Goal: Information Seeking & Learning: Learn about a topic

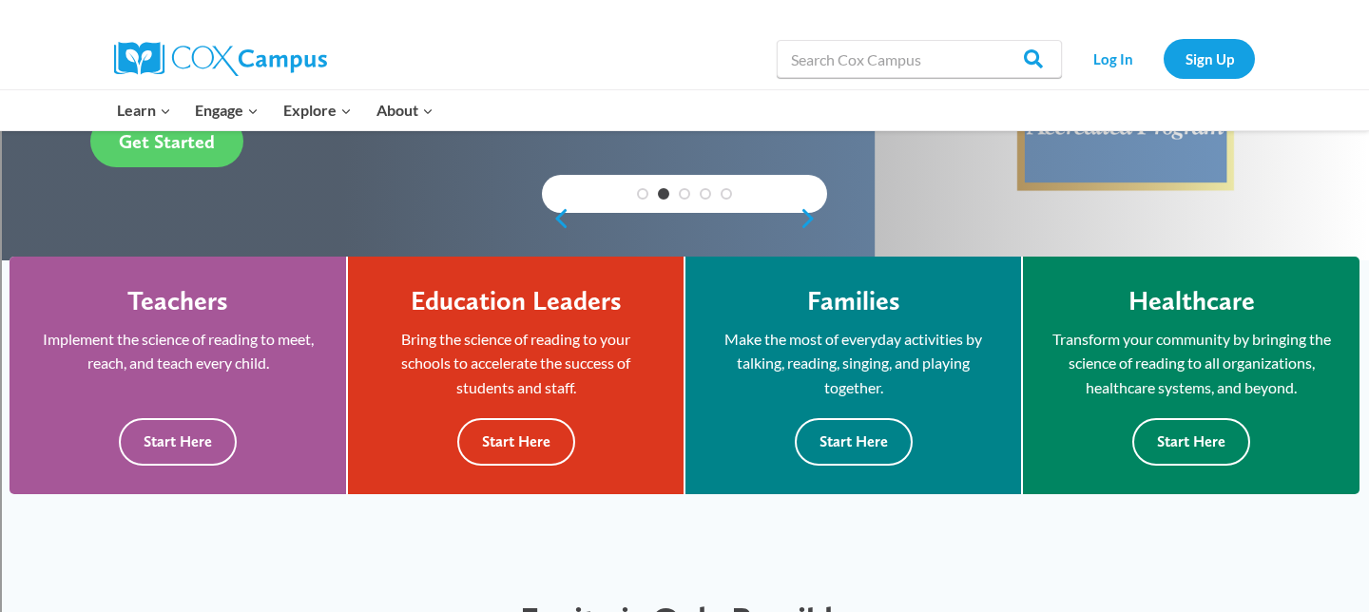
scroll to position [413, 0]
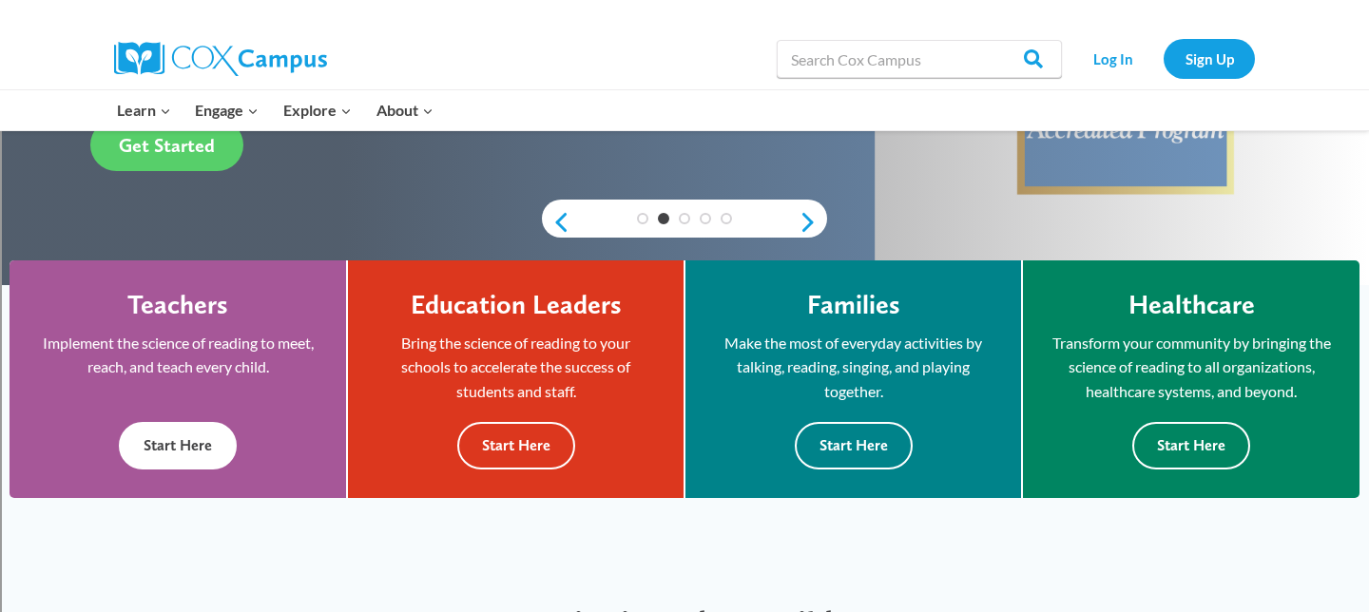
click at [180, 453] on button "Start Here" at bounding box center [178, 445] width 118 height 47
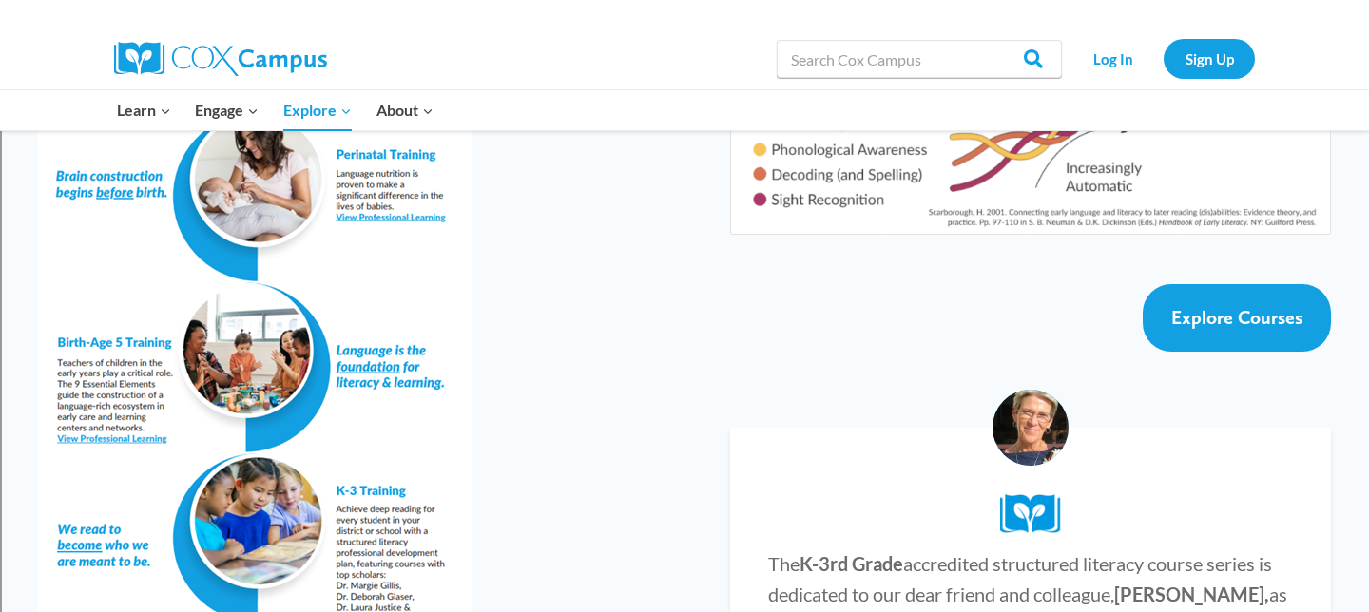
scroll to position [3435, 0]
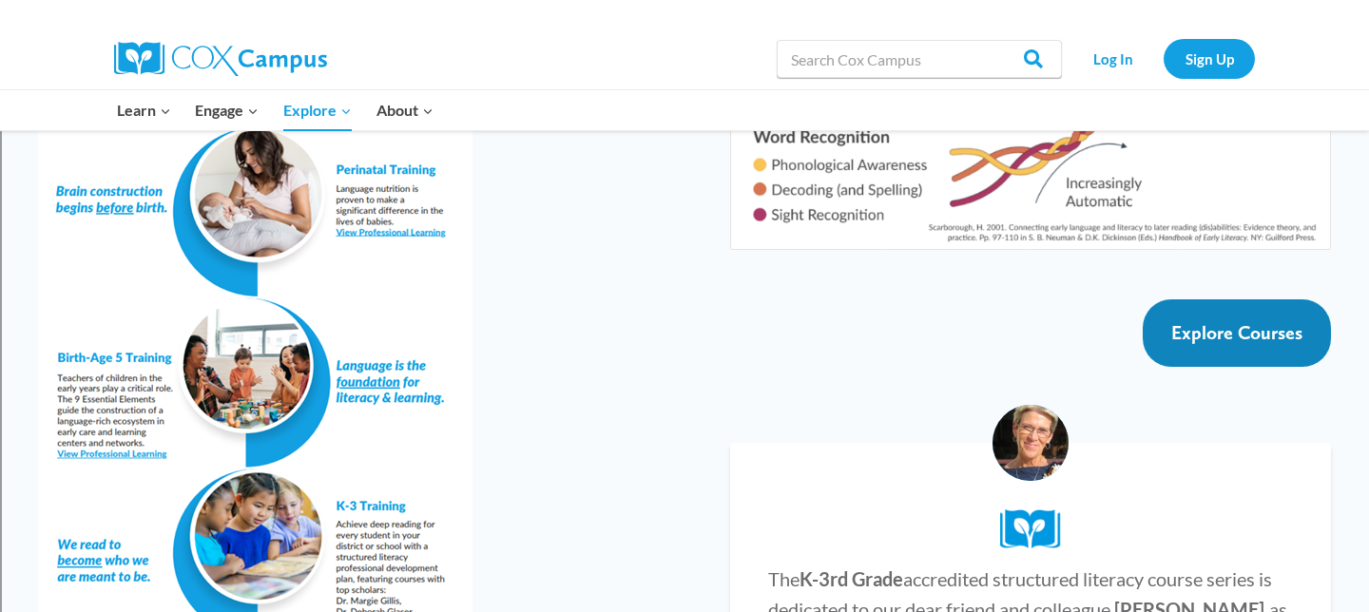
click at [1261, 321] on span "Explore Courses" at bounding box center [1236, 332] width 131 height 23
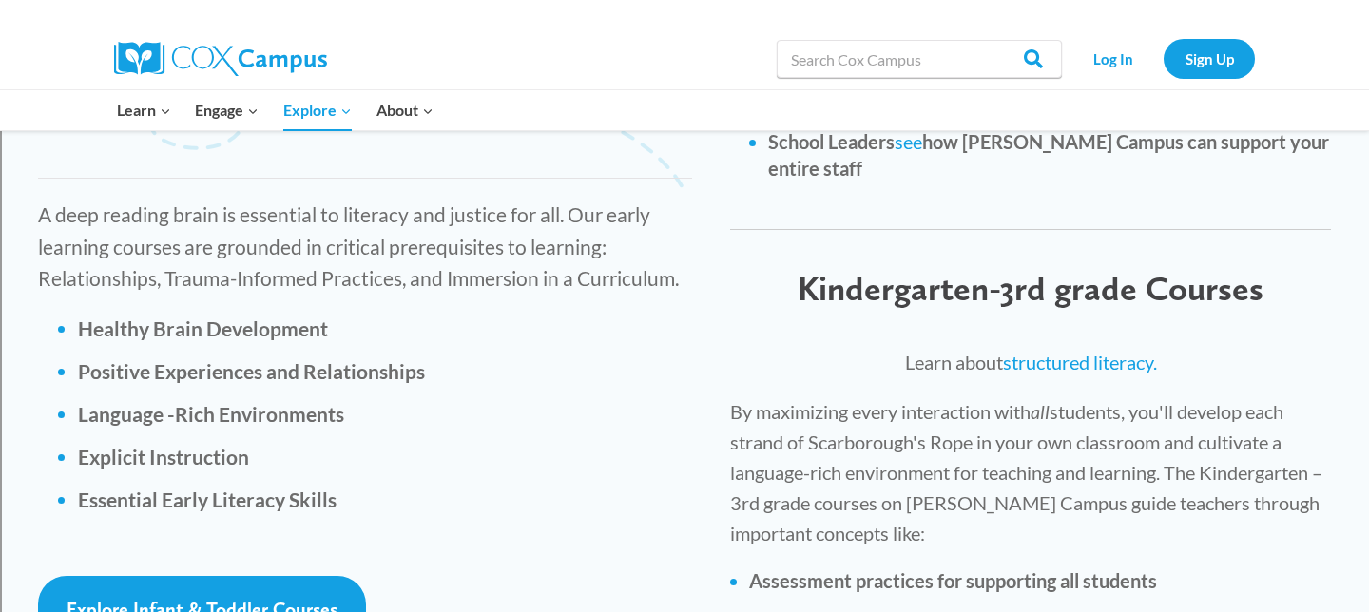
scroll to position [2625, 0]
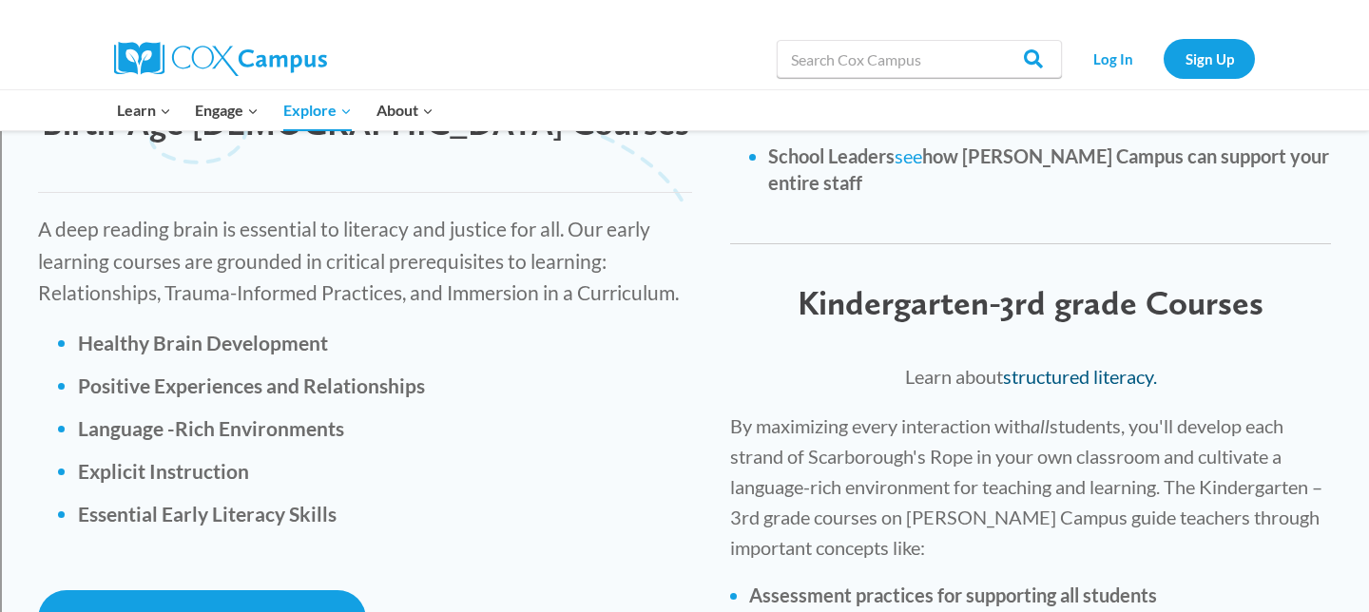
click at [1059, 365] on link "structured literacy." at bounding box center [1080, 376] width 154 height 23
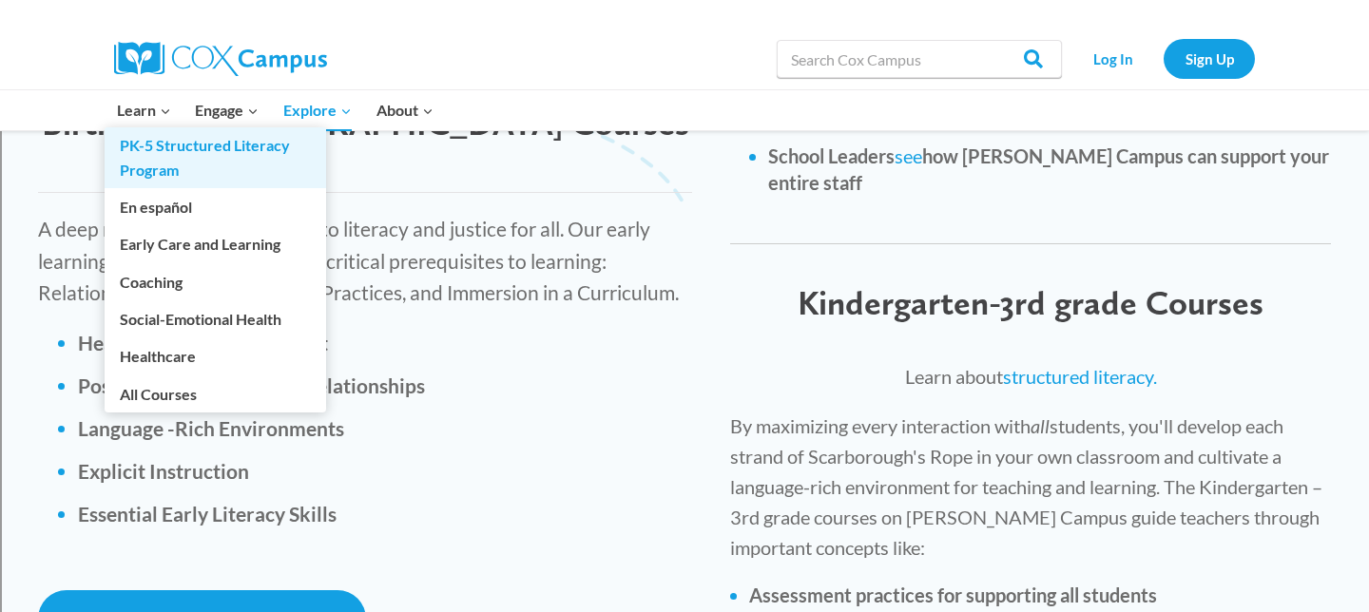
click at [175, 143] on link "PK-5 Structured Literacy Program" at bounding box center [216, 157] width 222 height 61
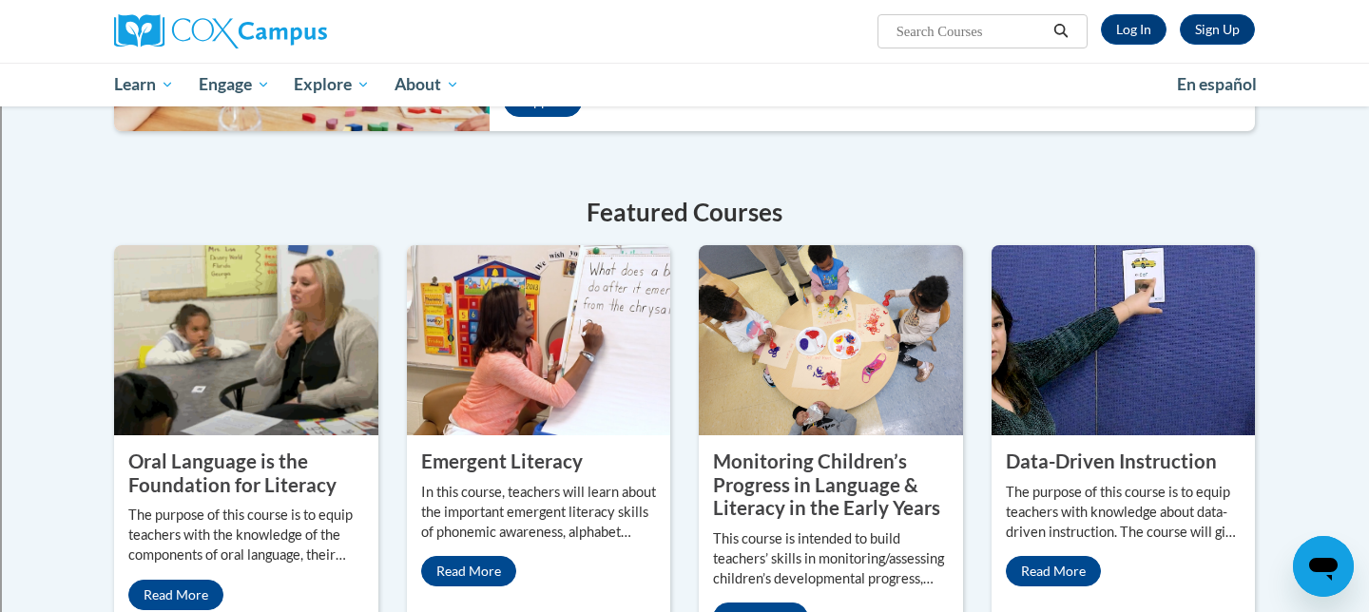
scroll to position [603, 0]
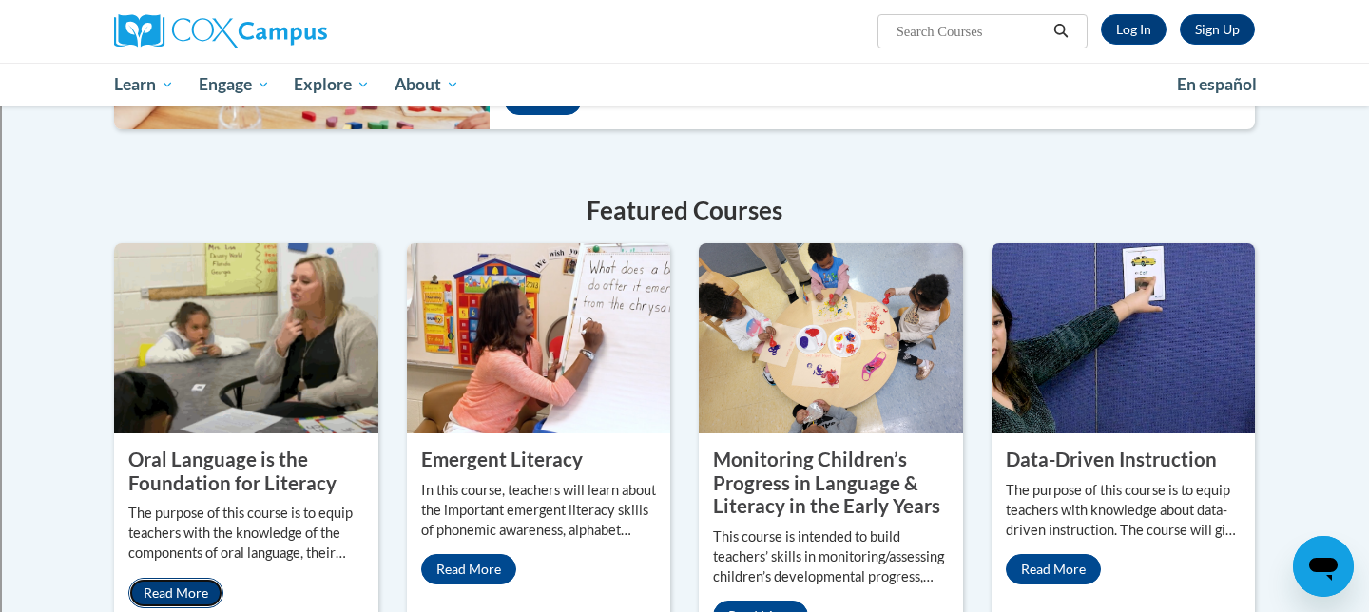
click at [171, 593] on link "Read More" at bounding box center [175, 593] width 95 height 30
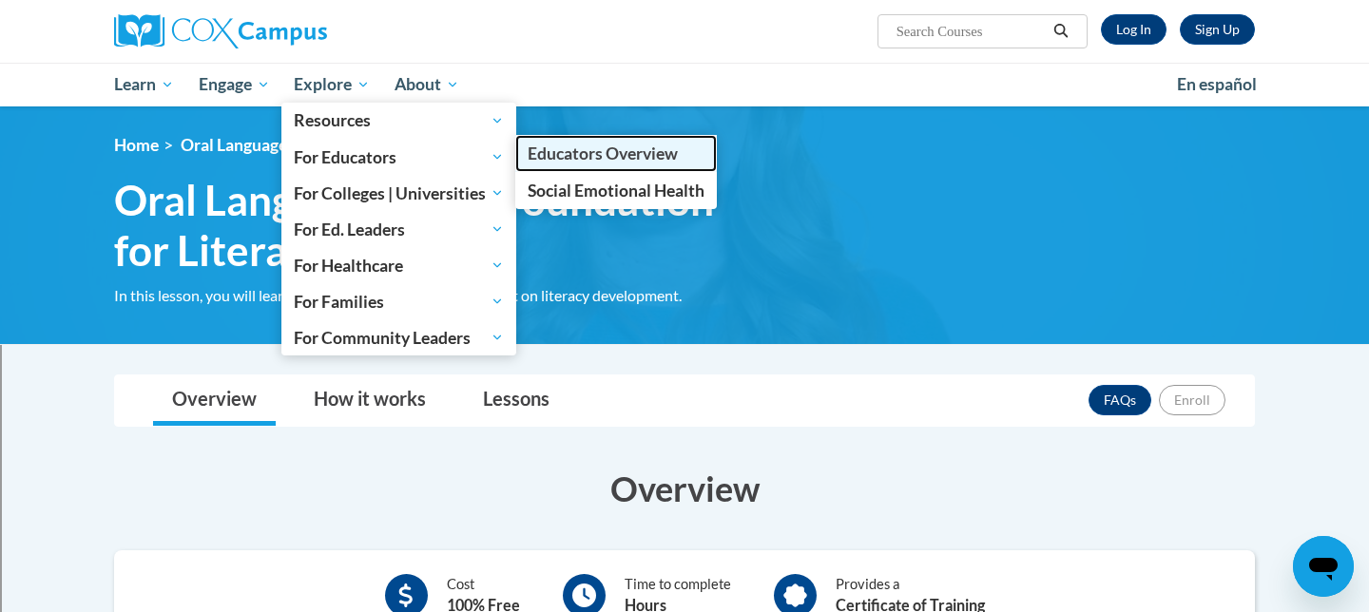
click at [537, 145] on span "Educators Overview" at bounding box center [603, 154] width 150 height 20
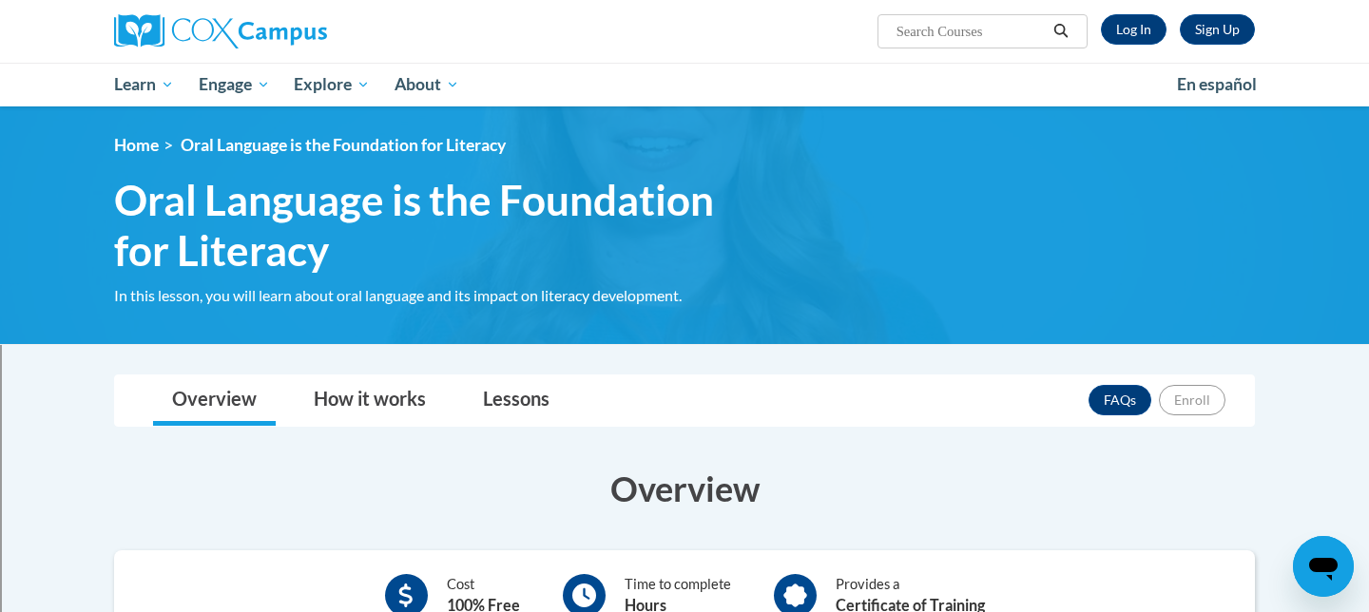
click at [816, 395] on div "Overview How it works Lessons FAQs Enroll" at bounding box center [684, 401] width 1110 height 50
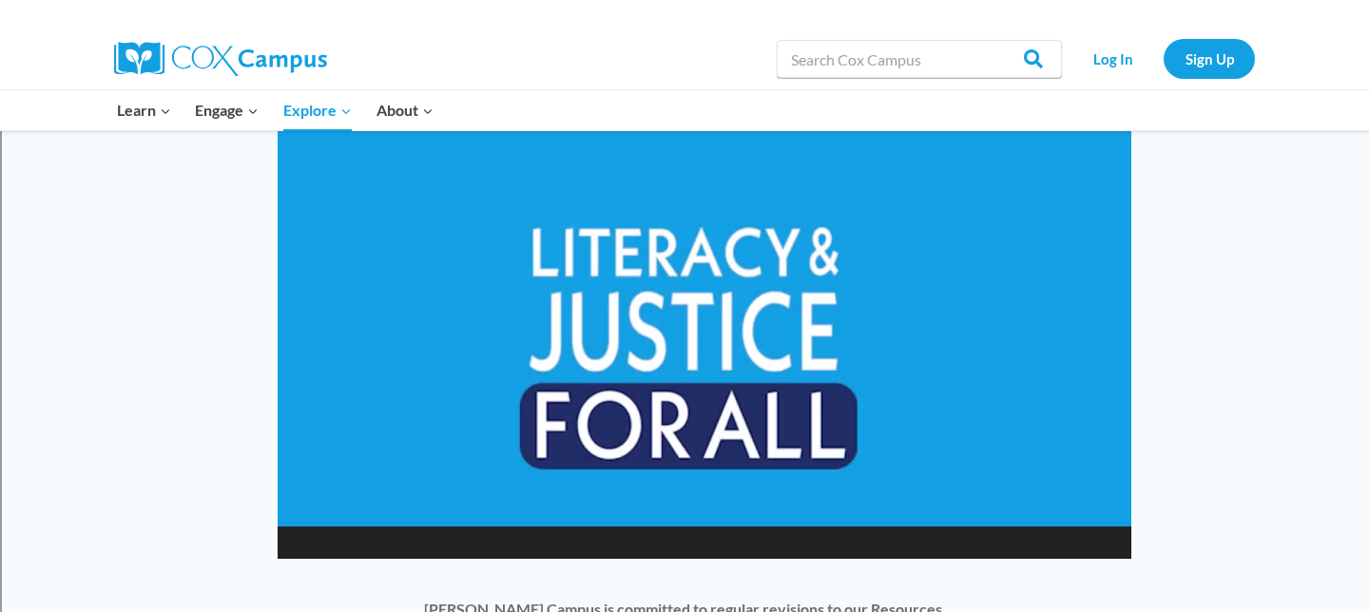
scroll to position [1419, 0]
